Goal: Check status: Check status

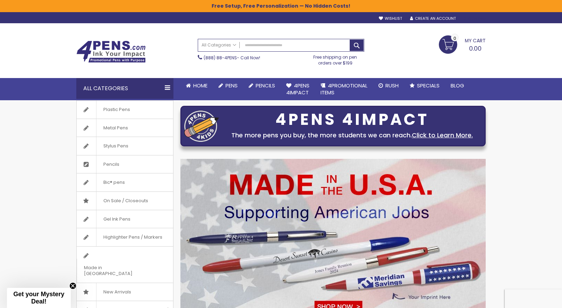
type input "**********"
click at [479, 17] on div "Sign In" at bounding box center [474, 18] width 23 height 5
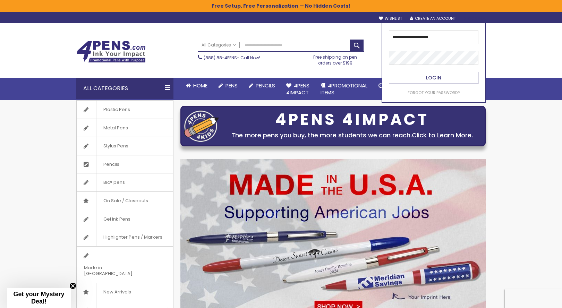
click at [437, 78] on span "Login" at bounding box center [433, 77] width 15 height 7
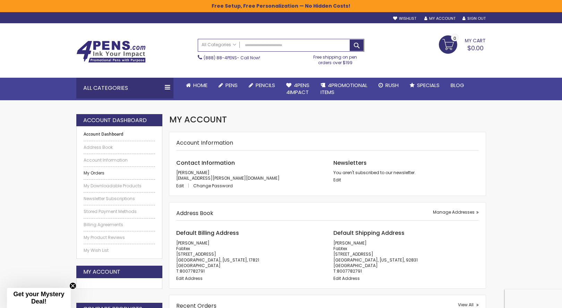
click at [94, 175] on ul "Account Dashboard Address Book Account Information My Orders My Downloadable Pr…" at bounding box center [119, 192] width 71 height 122
click at [94, 174] on link "My Orders" at bounding box center [119, 173] width 71 height 6
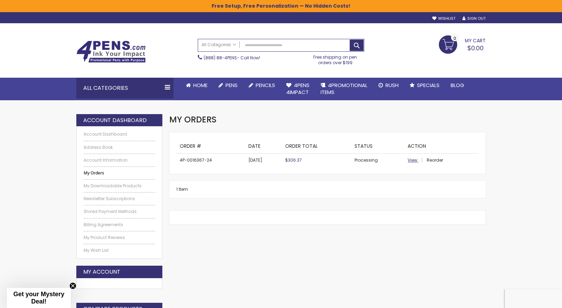
click at [411, 160] on span "View" at bounding box center [413, 160] width 10 height 6
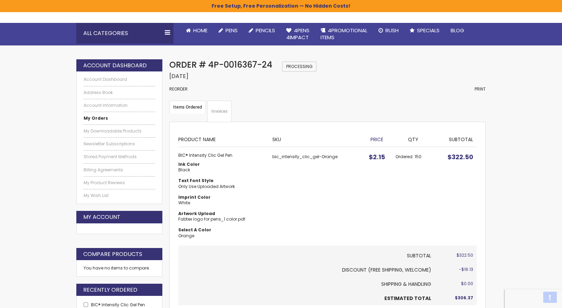
scroll to position [139, 0]
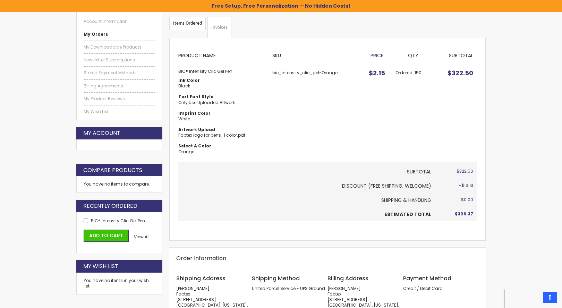
click at [223, 71] on strong "BIC® Intensity Clic Gel Pen" at bounding box center [221, 72] width 87 height 6
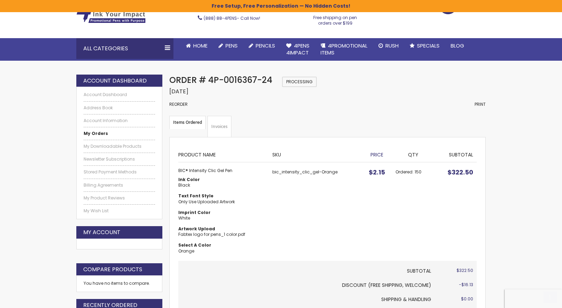
scroll to position [104, 0]
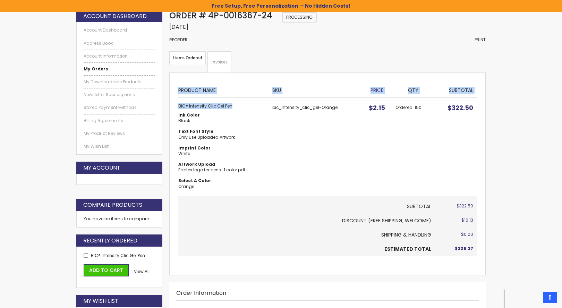
drag, startPoint x: 235, startPoint y: 104, endPoint x: 178, endPoint y: 107, distance: 57.7
click at [178, 107] on div "Items Ordered Items Ordered Product Name SKU Price Qty Subtotal BIC® Intensity …" at bounding box center [327, 173] width 316 height 203
click at [189, 108] on strong "BIC® Intensity Clic Gel Pen" at bounding box center [221, 106] width 87 height 6
drag, startPoint x: 231, startPoint y: 107, endPoint x: 179, endPoint y: 107, distance: 52.0
click at [179, 107] on strong "BIC® Intensity Clic Gel Pen" at bounding box center [221, 106] width 87 height 6
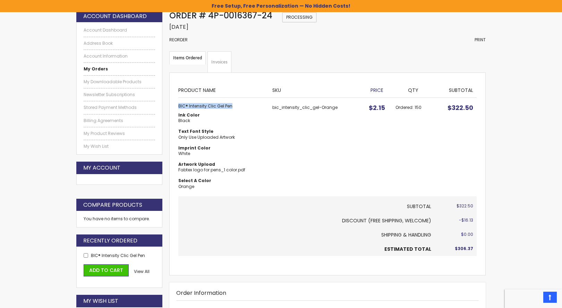
copy strong "BIC® Intensity Clic Gel Pen"
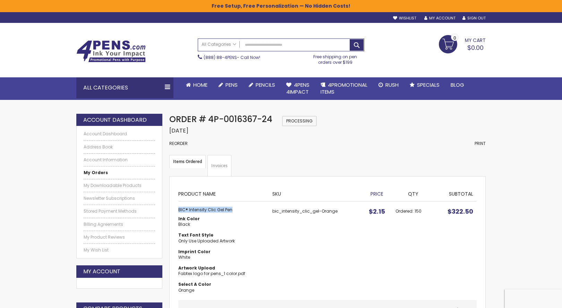
scroll to position [0, 0]
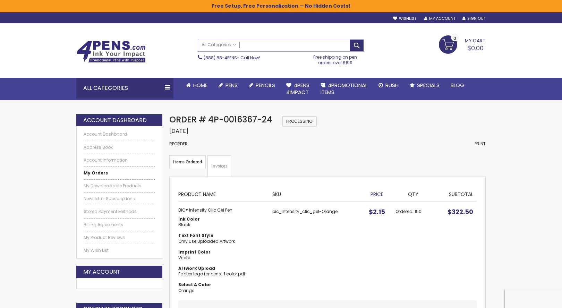
click at [248, 44] on input "Search" at bounding box center [281, 45] width 166 height 12
paste input "**********"
type input "**********"
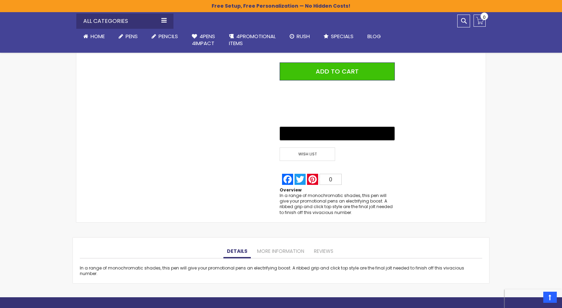
scroll to position [555, 0]
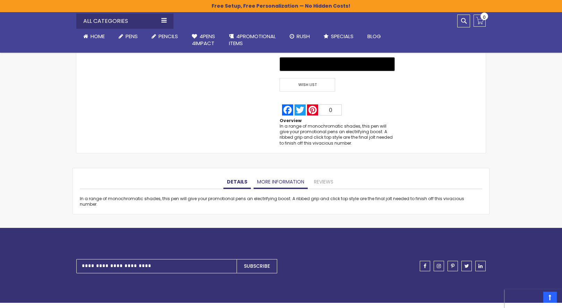
click at [272, 179] on link "More Information" at bounding box center [281, 182] width 54 height 14
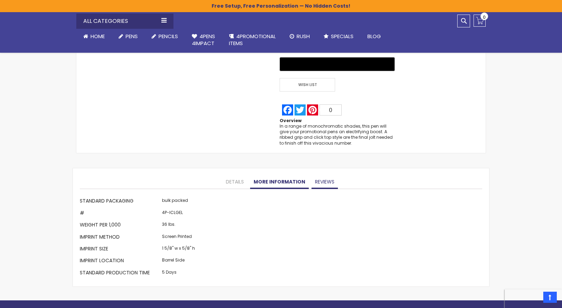
click at [323, 180] on link "Reviews" at bounding box center [324, 182] width 26 height 14
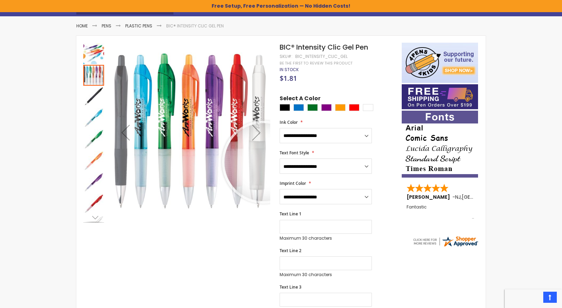
scroll to position [0, 0]
